Goal: Transaction & Acquisition: Download file/media

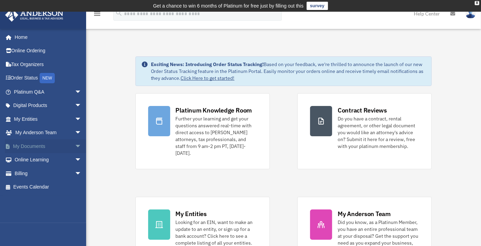
click at [48, 148] on link "My Documents arrow_drop_down" at bounding box center [48, 146] width 87 height 14
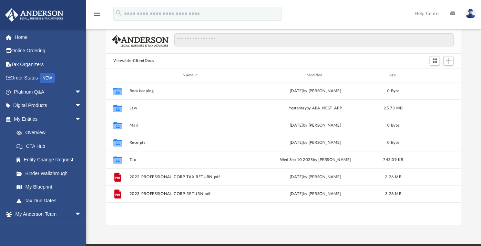
scroll to position [49, 0]
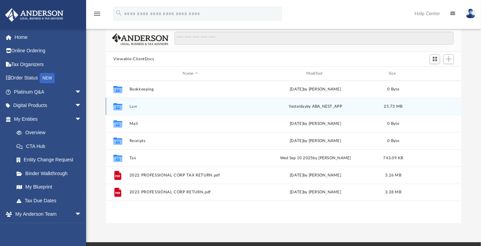
click at [126, 107] on div "Collaborated Folder" at bounding box center [117, 106] width 17 height 11
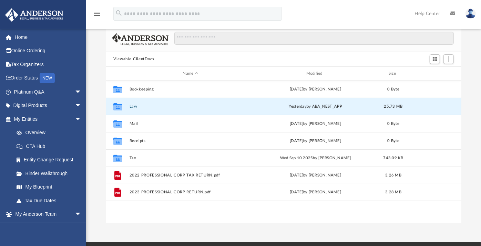
click at [141, 106] on button "Law" at bounding box center [190, 106] width 122 height 4
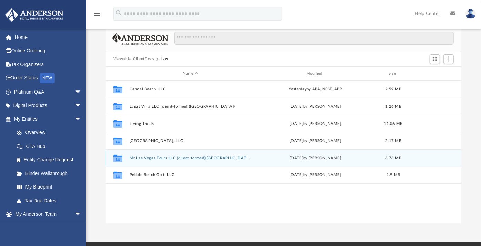
click at [160, 157] on button "Mr Las Vegas Tours LLC (client-formed)([GEOGRAPHIC_DATA])" at bounding box center [190, 158] width 122 height 4
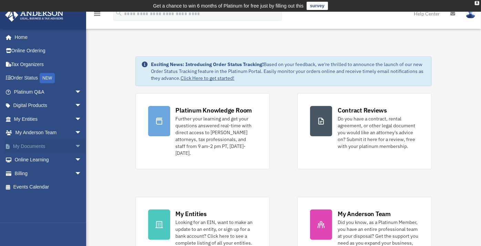
click at [47, 147] on link "My Documents arrow_drop_down" at bounding box center [48, 146] width 87 height 14
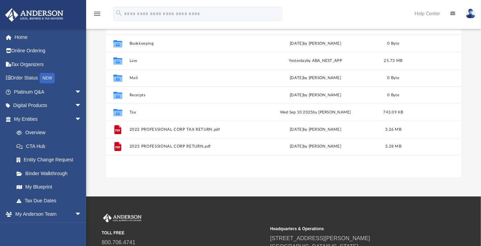
scroll to position [97, 0]
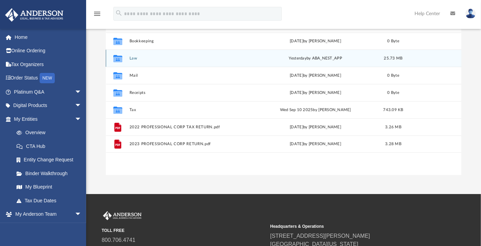
click at [314, 58] on div "[DATE] by ABA_NEST_APP" at bounding box center [315, 58] width 122 height 6
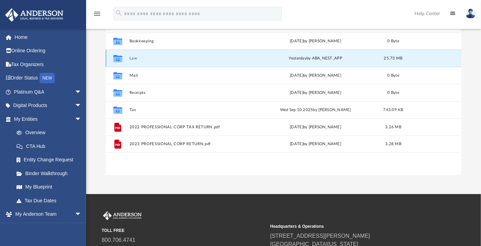
click at [120, 61] on icon "grid" at bounding box center [117, 60] width 9 height 6
click at [137, 58] on button "Law" at bounding box center [190, 58] width 122 height 4
click at [136, 58] on button "Law" at bounding box center [190, 58] width 122 height 4
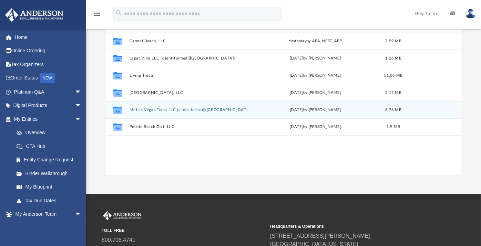
click at [163, 109] on button "Mr Las Vegas Tours LLC (client-formed)([GEOGRAPHIC_DATA])" at bounding box center [190, 110] width 122 height 4
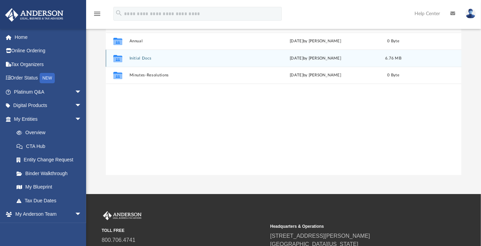
click at [154, 58] on button "Initial Docs" at bounding box center [190, 58] width 122 height 4
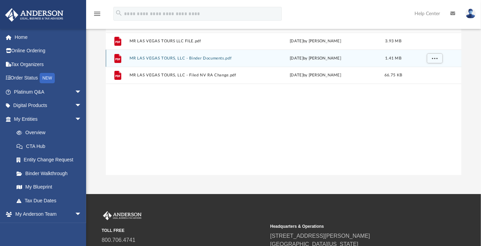
click at [134, 58] on button "MR LAS VEGAS TOURS, LLC - Binder Documents.pdf" at bounding box center [190, 58] width 122 height 4
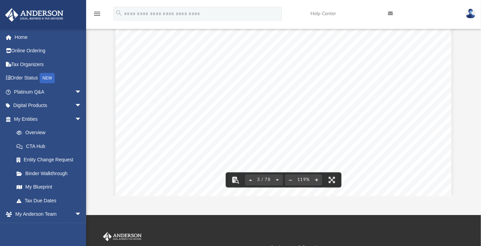
scroll to position [1136, 0]
click at [425, 132] on div "Overview of MR LAS VEGAS TOURS, LLC Entity Formation Information State of Organ…" at bounding box center [283, 174] width 336 height 434
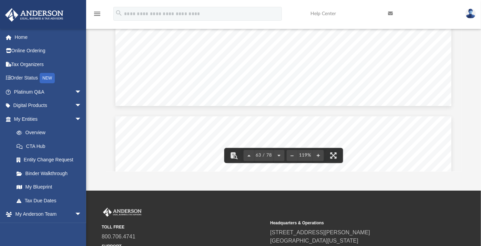
scroll to position [27896, 0]
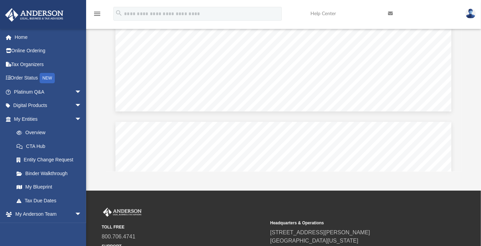
click at [96, 13] on icon "menu" at bounding box center [97, 14] width 8 height 8
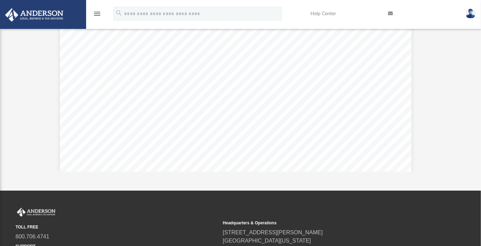
scroll to position [150, 427]
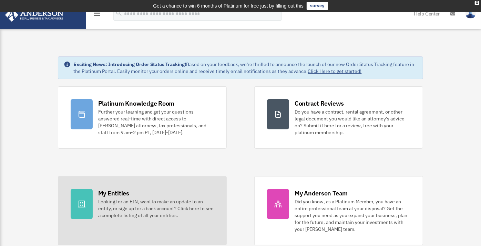
click at [113, 192] on div "My Entities" at bounding box center [113, 193] width 31 height 9
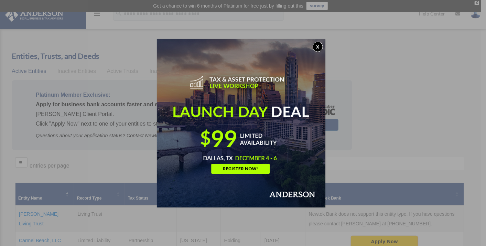
click at [321, 48] on button "x" at bounding box center [318, 47] width 10 height 10
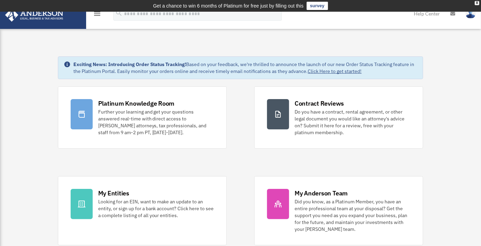
click at [98, 17] on icon "menu" at bounding box center [97, 14] width 8 height 8
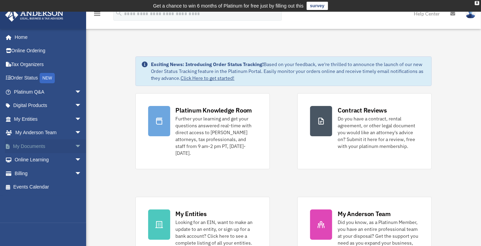
click at [75, 146] on span "arrow_drop_down" at bounding box center [82, 146] width 14 height 14
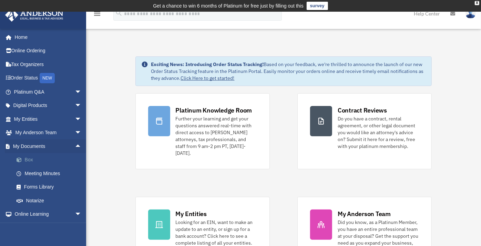
click at [49, 161] on link "Box" at bounding box center [51, 160] width 82 height 14
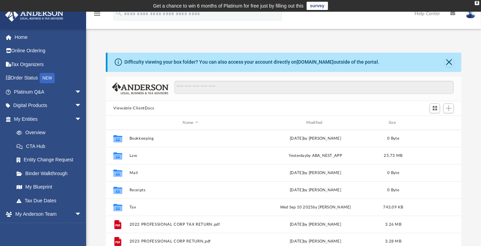
scroll to position [150, 349]
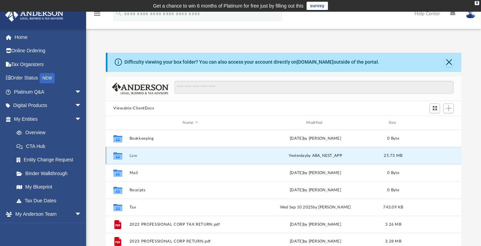
click at [132, 154] on button "Law" at bounding box center [190, 156] width 122 height 4
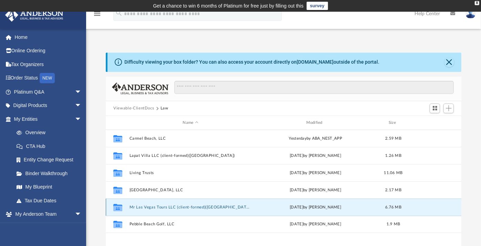
click at [162, 206] on button "Mr Las Vegas Tours LLC (client-formed)([GEOGRAPHIC_DATA])" at bounding box center [190, 207] width 122 height 4
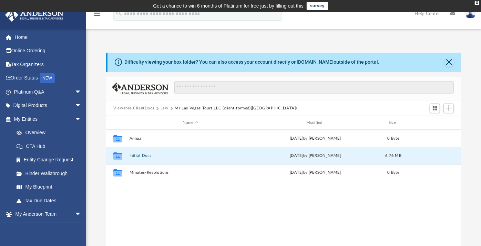
click at [145, 156] on button "Initial Docs" at bounding box center [190, 156] width 122 height 4
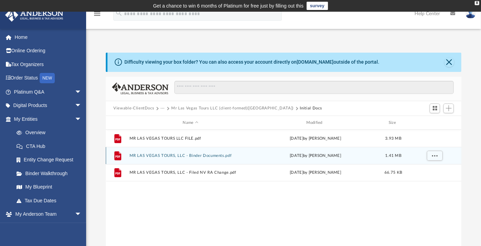
click at [118, 156] on icon "grid" at bounding box center [117, 157] width 5 height 2
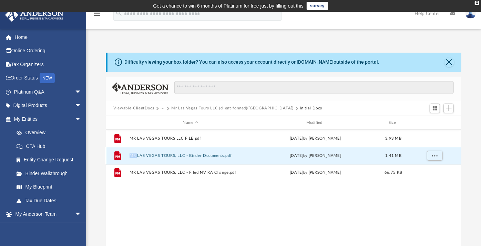
click at [118, 156] on icon "grid" at bounding box center [117, 157] width 5 height 2
drag, startPoint x: 118, startPoint y: 156, endPoint x: 148, endPoint y: 155, distance: 29.6
click at [148, 155] on button "MR LAS VEGAS TOURS, LLC - Binder Documents.pdf" at bounding box center [190, 156] width 122 height 4
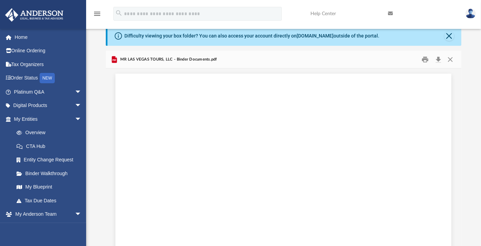
scroll to position [27573, 0]
click at [439, 60] on button "Download" at bounding box center [438, 59] width 12 height 11
